Goal: Information Seeking & Learning: Check status

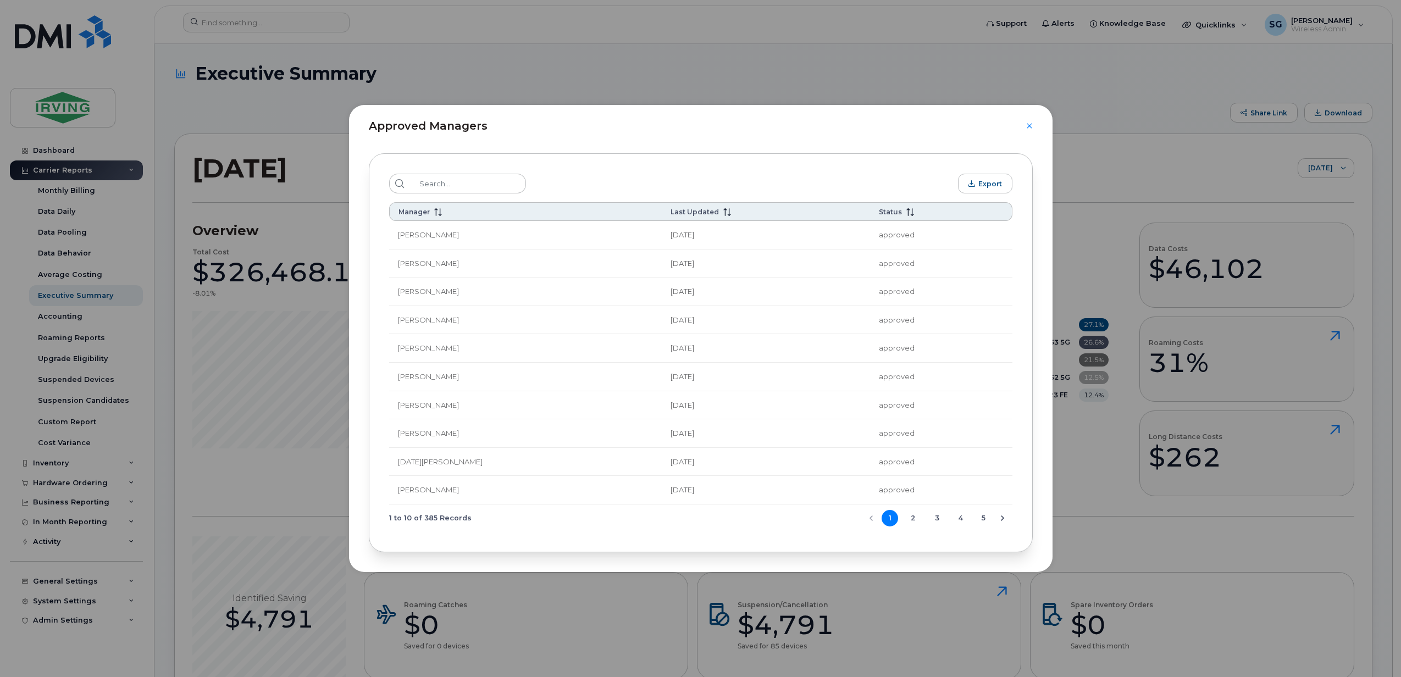
scroll to position [17250, 0]
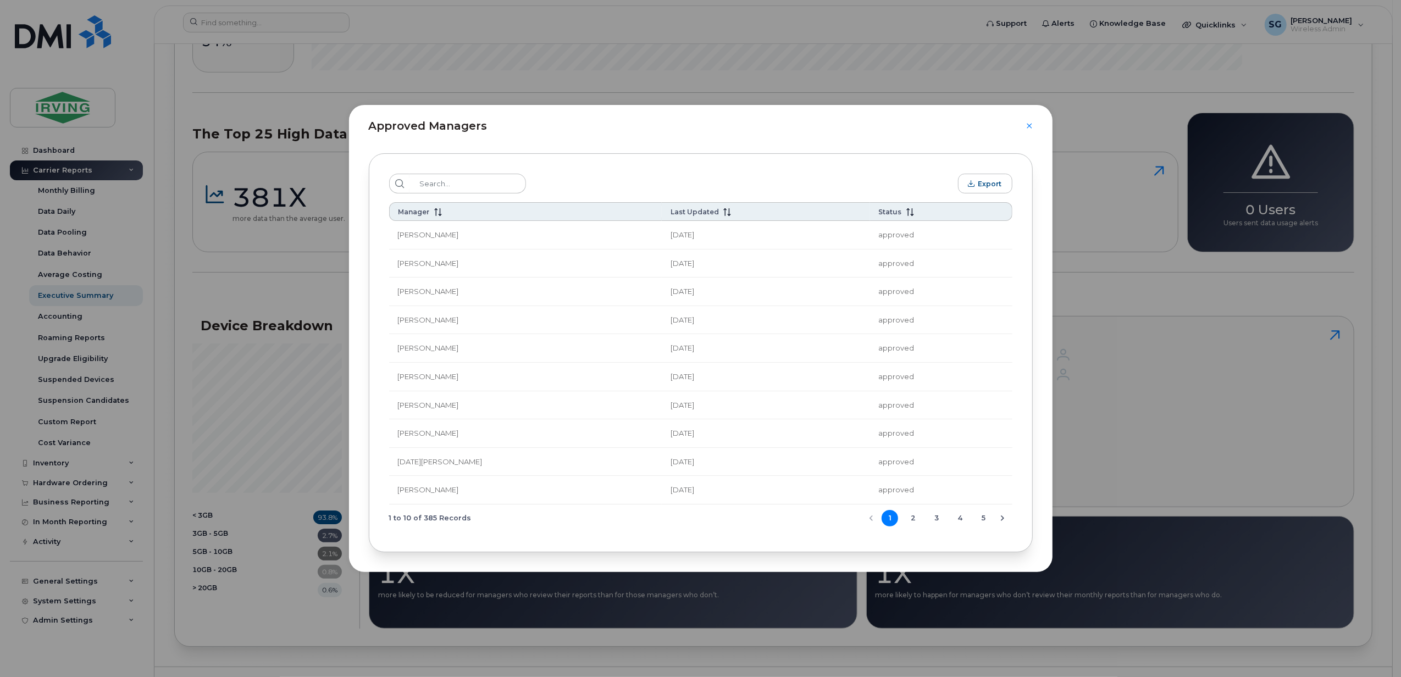
click at [1006, 523] on icon "Next Page" at bounding box center [1002, 518] width 9 height 9
click at [1002, 523] on icon "Next Page" at bounding box center [1002, 518] width 9 height 9
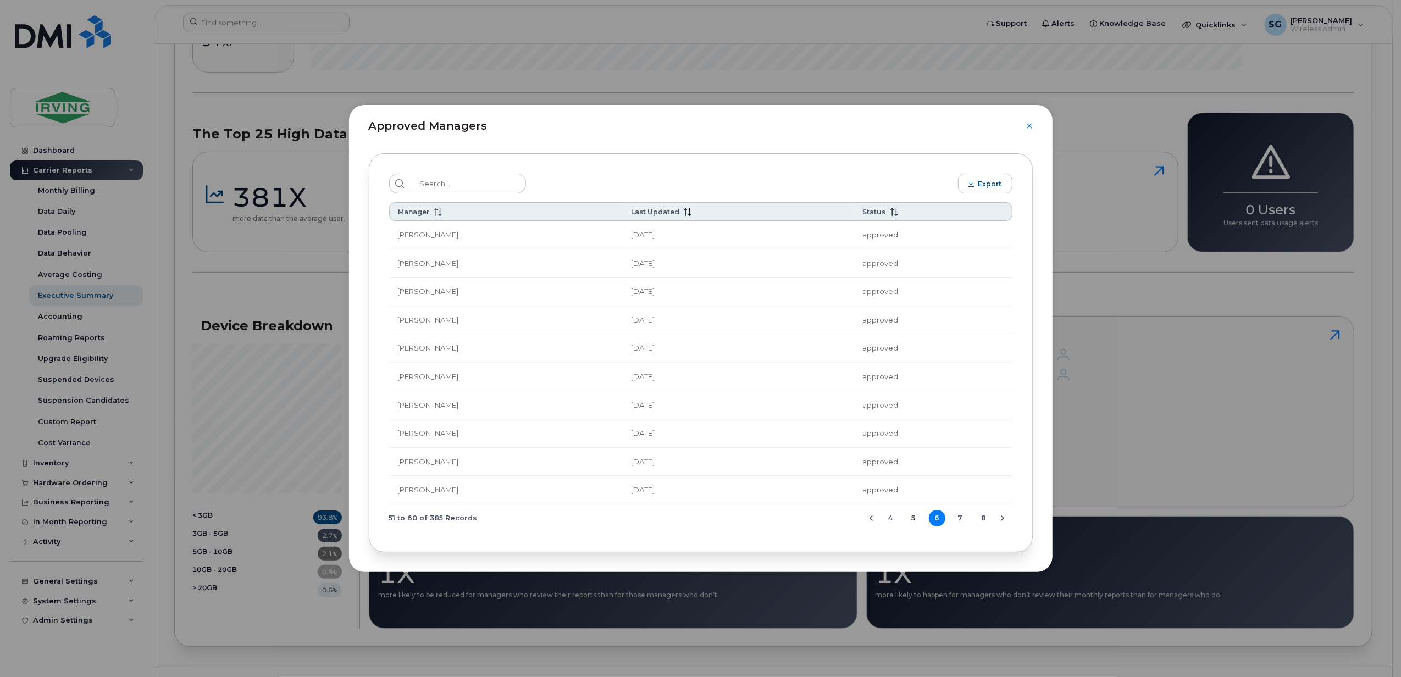
click at [1002, 523] on icon "Next Page" at bounding box center [1002, 518] width 9 height 9
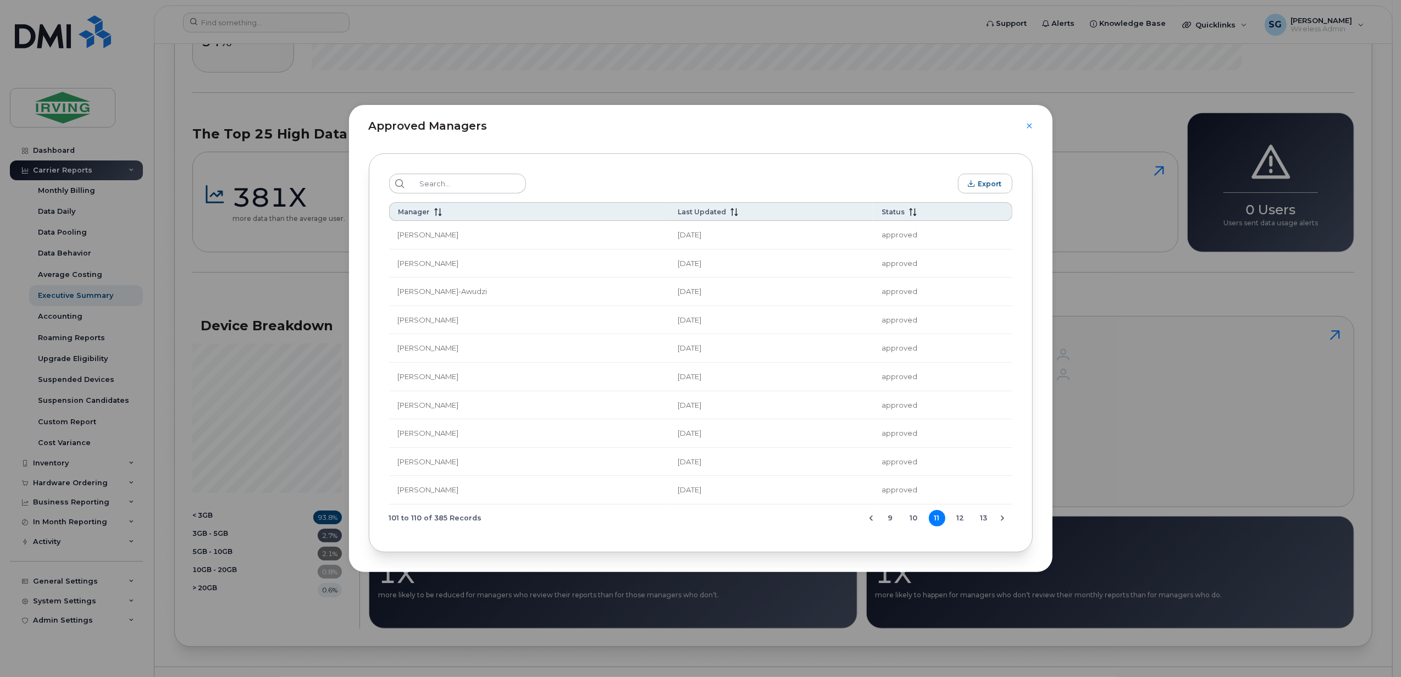
click at [1002, 523] on icon "Next Page" at bounding box center [1002, 518] width 9 height 9
click at [436, 214] on icon at bounding box center [438, 212] width 8 height 8
click at [1001, 522] on icon "Next Page" at bounding box center [1002, 518] width 9 height 9
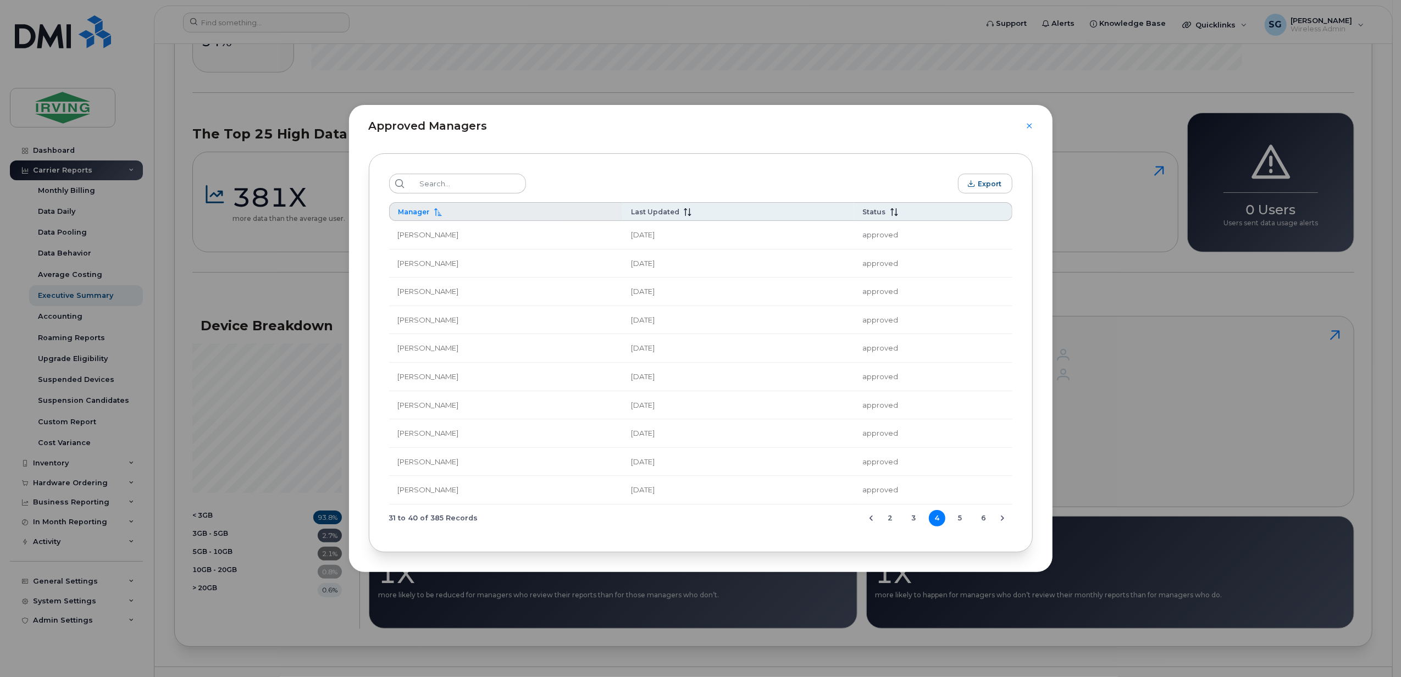
click at [1001, 522] on icon "Next Page" at bounding box center [1002, 518] width 9 height 9
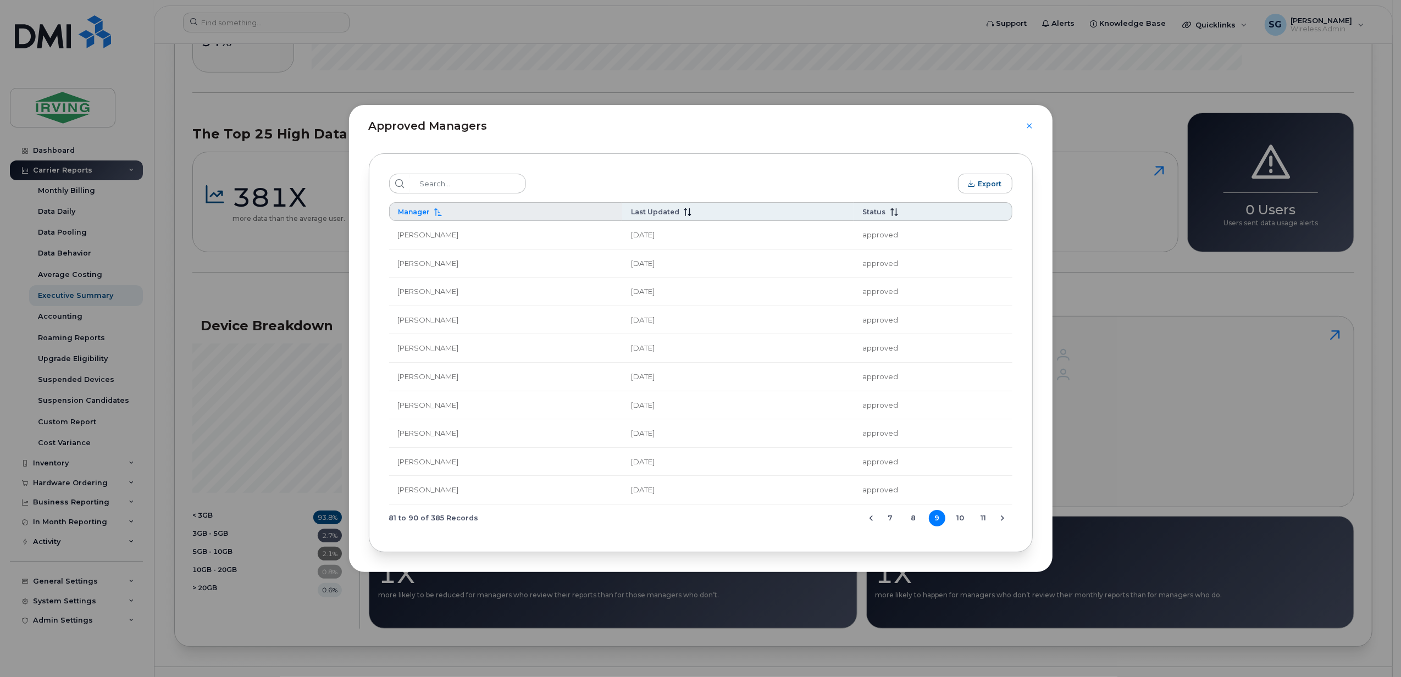
click at [1001, 522] on icon "Next Page" at bounding box center [1002, 518] width 9 height 9
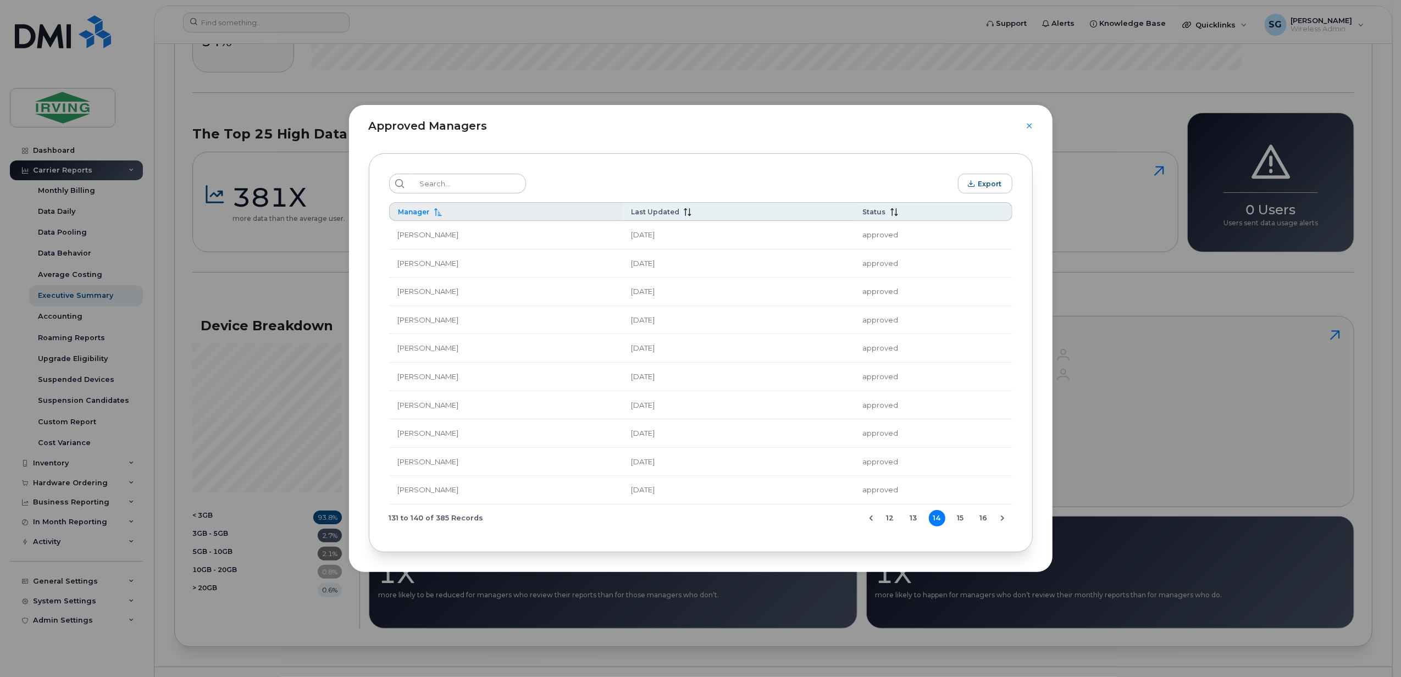
click at [1001, 522] on icon "Next Page" at bounding box center [1002, 518] width 9 height 9
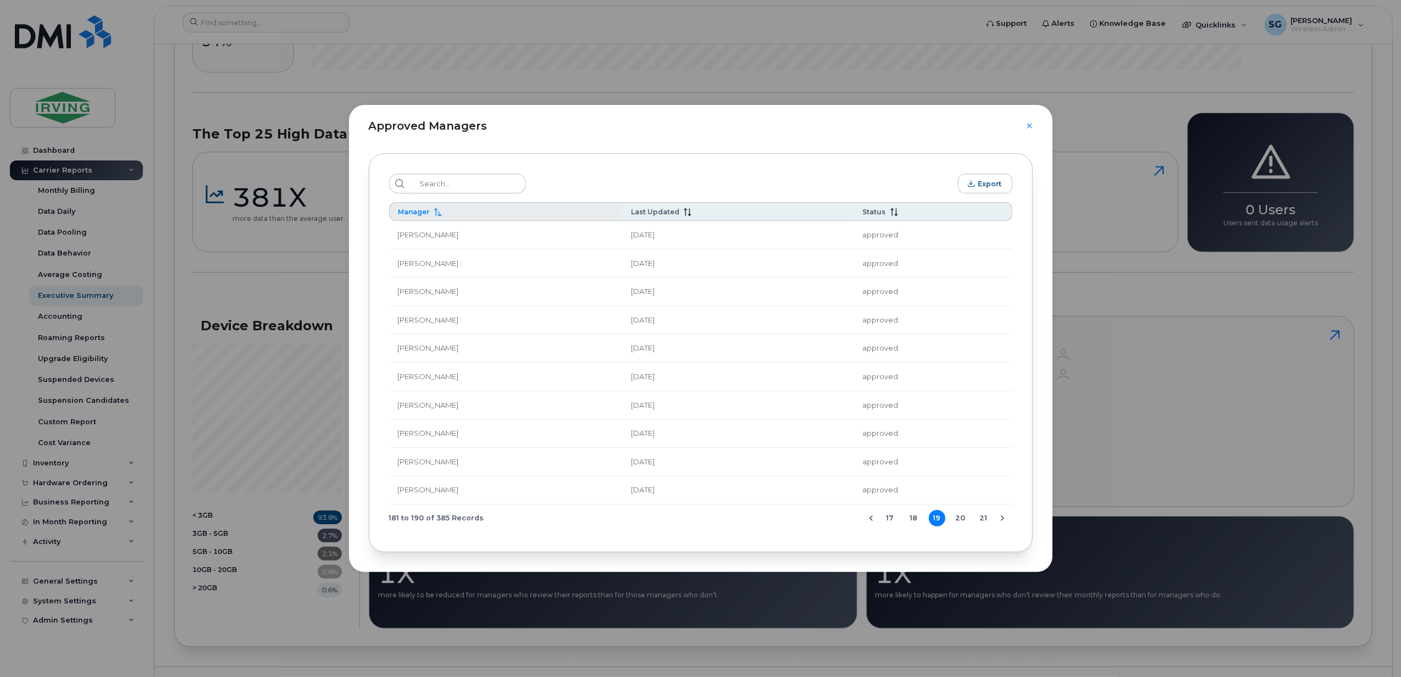
click at [1001, 522] on icon "Next Page" at bounding box center [1002, 518] width 9 height 9
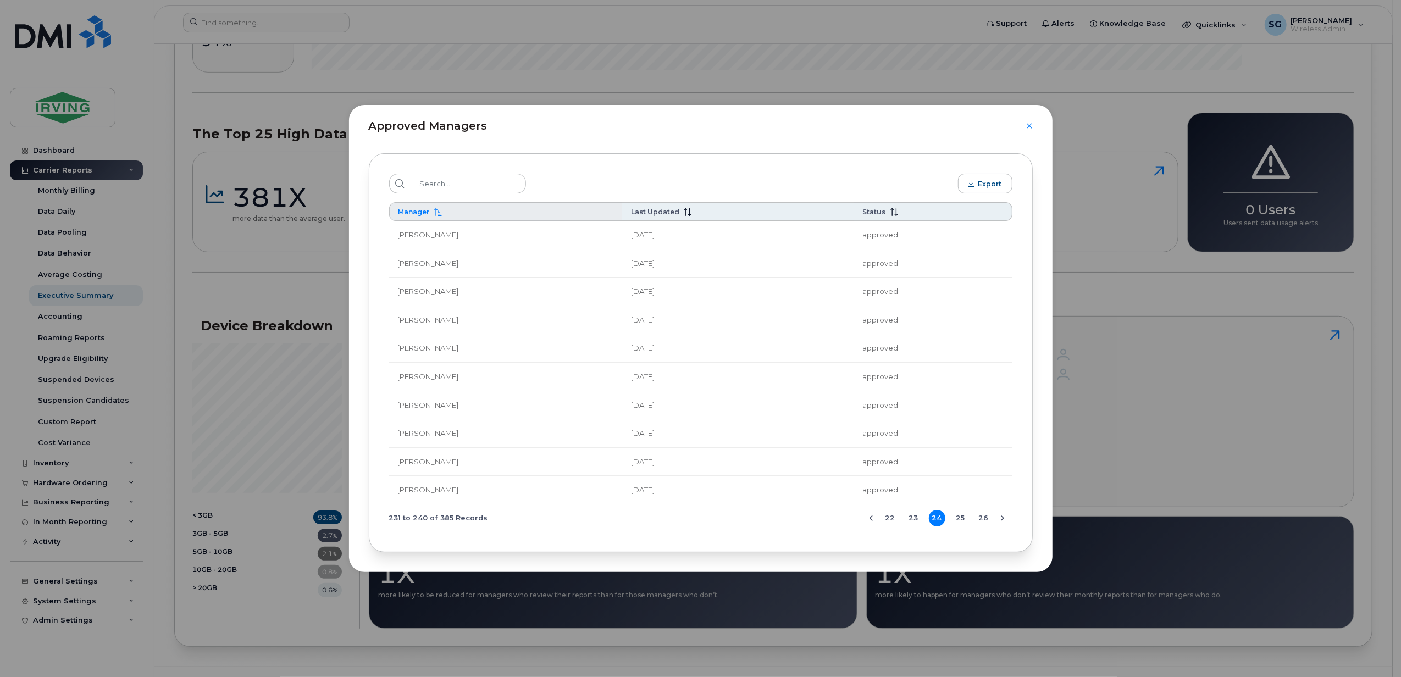
click at [1032, 120] on div "Approved Managers" at bounding box center [701, 119] width 704 height 29
